Goal: Task Accomplishment & Management: Complete application form

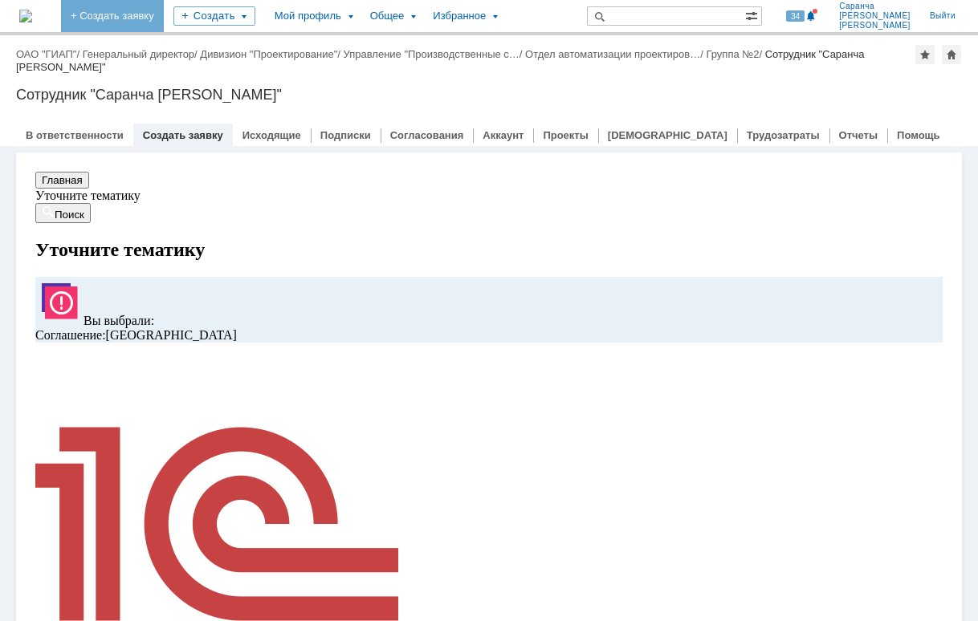
click at [164, 12] on link "+ Создать заявку" at bounding box center [112, 16] width 103 height 32
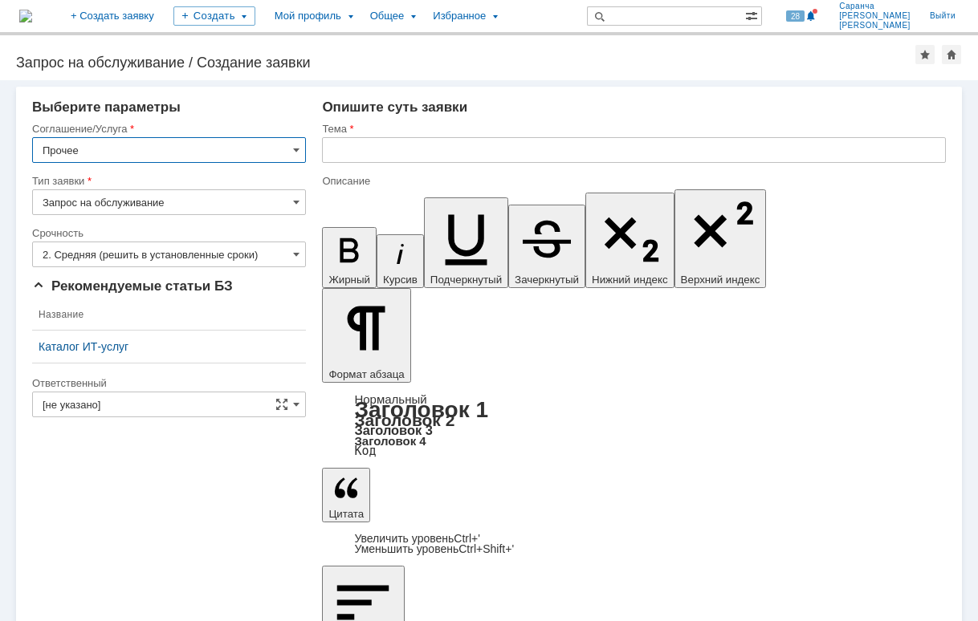
click at [156, 408] on input "[не указано]" at bounding box center [169, 405] width 274 height 26
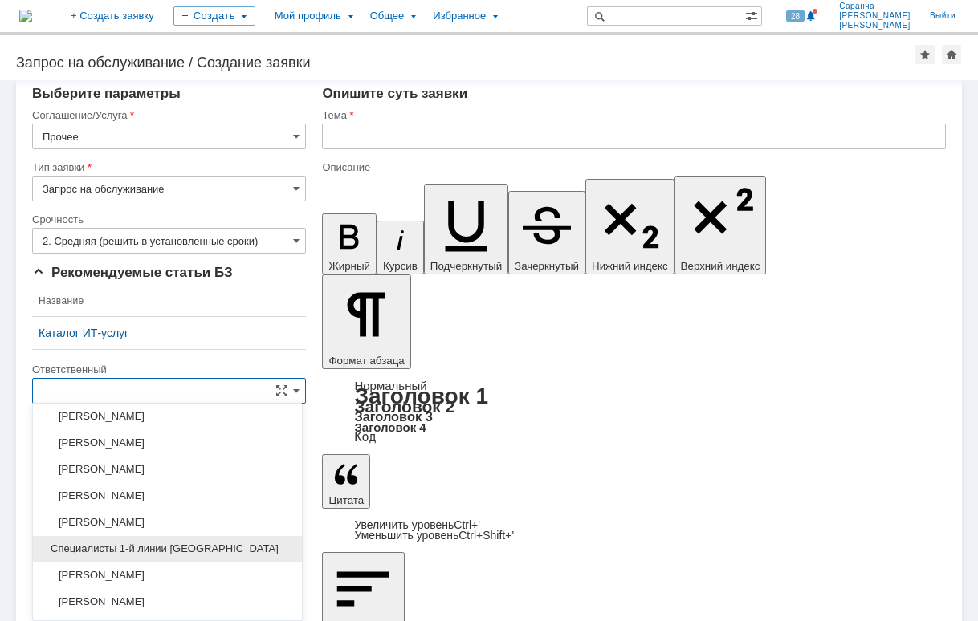
scroll to position [471, 0]
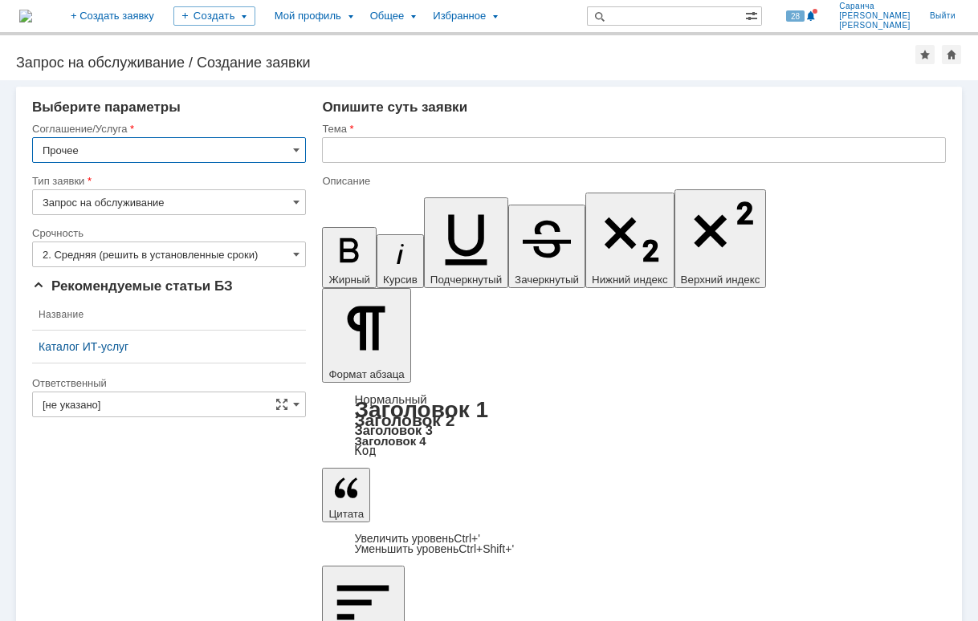
click at [152, 399] on input "[не указано]" at bounding box center [169, 405] width 274 height 26
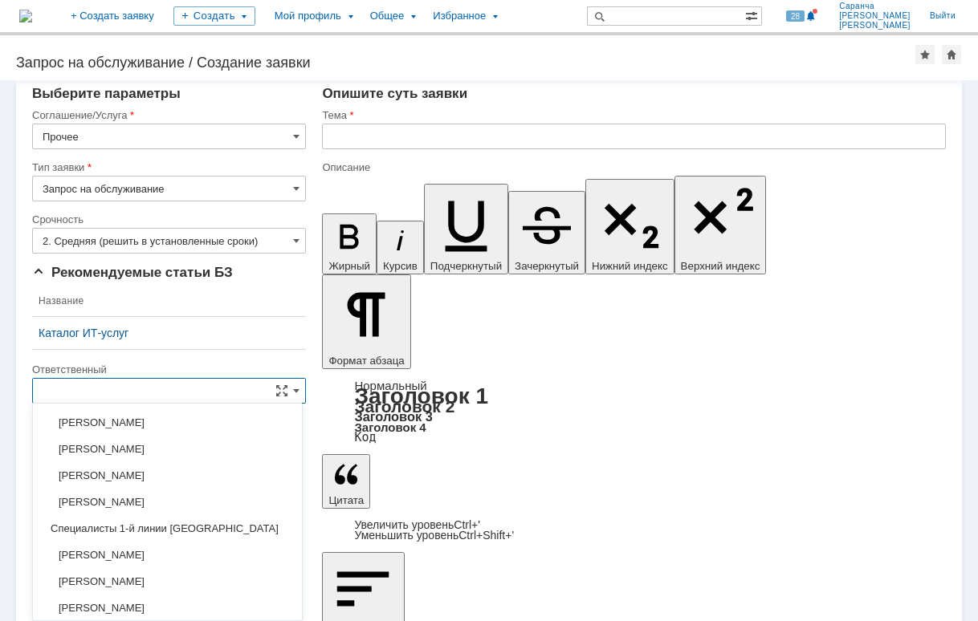
scroll to position [712, 0]
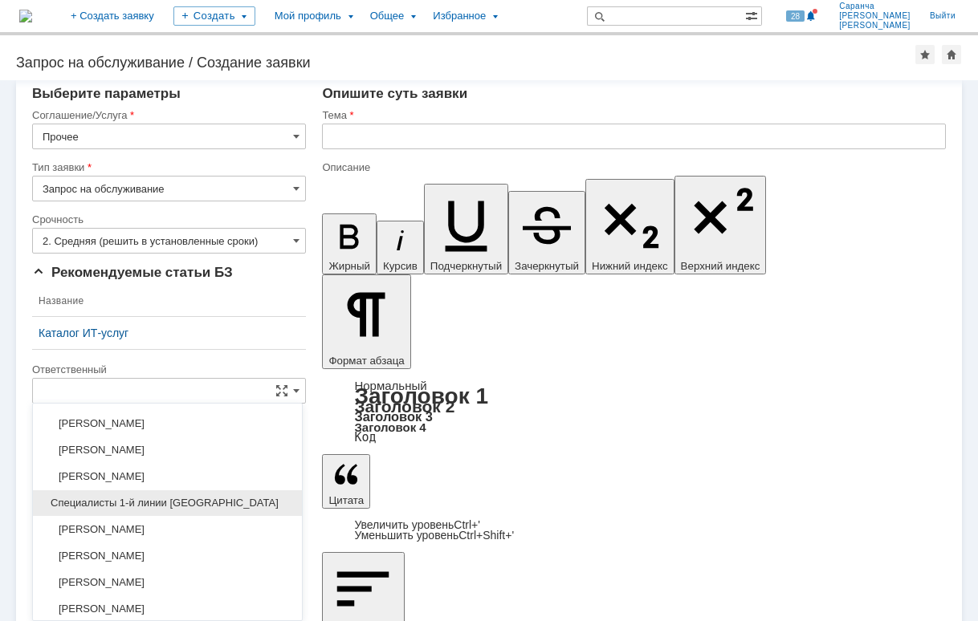
click at [161, 500] on span "Специалисты 1-й линии [GEOGRAPHIC_DATA]" at bounding box center [168, 503] width 250 height 13
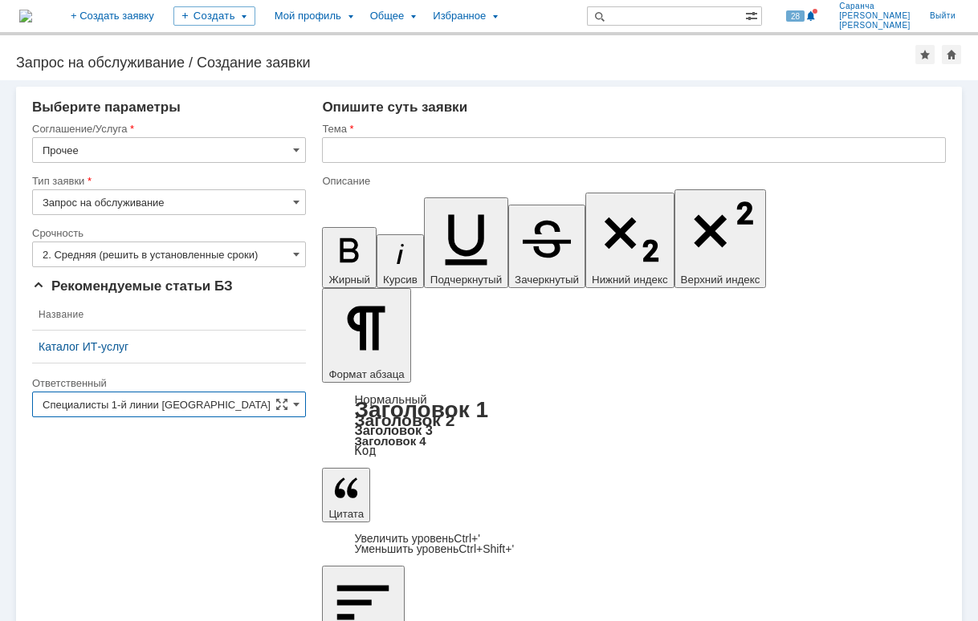
type input "Специалисты 1-й линии [GEOGRAPHIC_DATA]"
click at [381, 147] on input "text" at bounding box center [634, 150] width 624 height 26
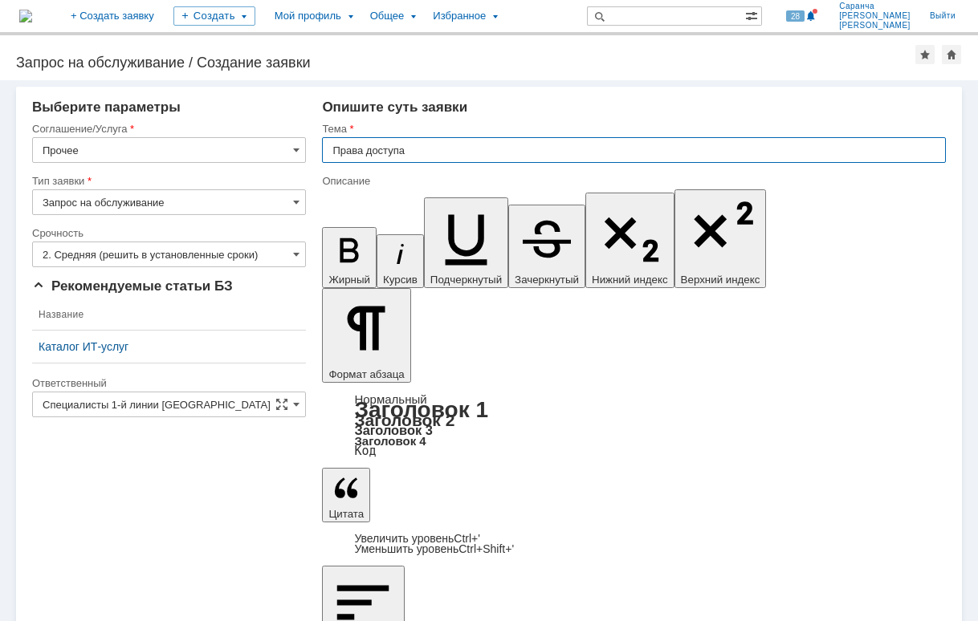
type input "Права доступа"
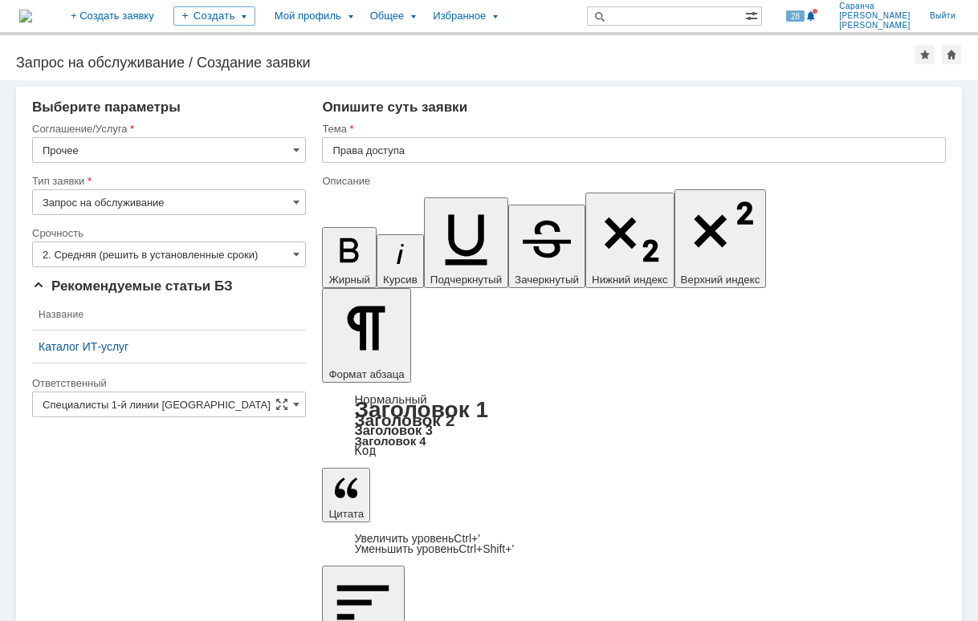
scroll to position [1409, 2]
